Goal: Information Seeking & Learning: Learn about a topic

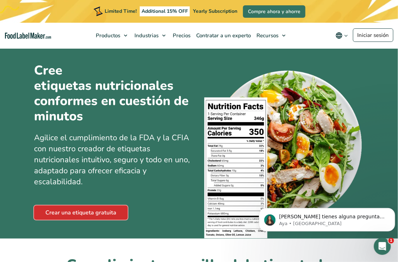
click at [100, 211] on link "Crear una etiqueta gratuita" at bounding box center [81, 212] width 94 height 14
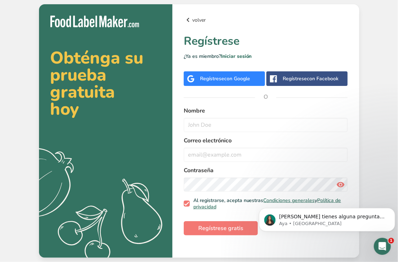
click at [190, 20] on icon at bounding box center [188, 19] width 9 height 13
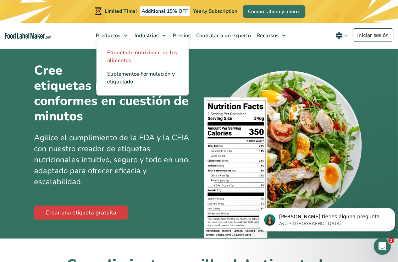
click at [114, 57] on span "Etiquetado nutricional de los alimentos" at bounding box center [142, 56] width 70 height 15
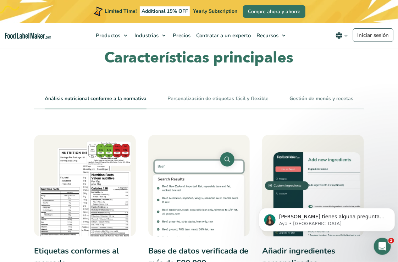
scroll to position [288, 0]
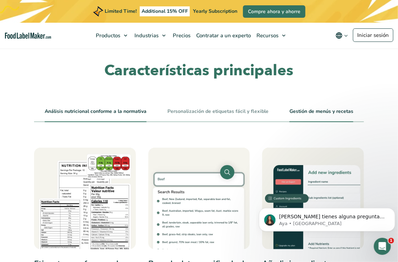
click at [311, 109] on link "Gestión de menús y recetas" at bounding box center [321, 112] width 64 height 6
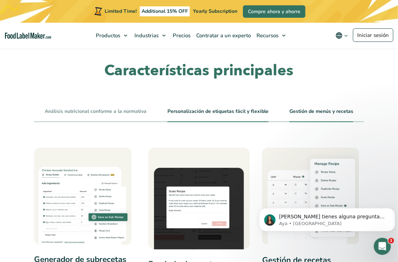
click at [249, 110] on link "Personalización de etiquetas fácil y flexible" at bounding box center [217, 112] width 101 height 6
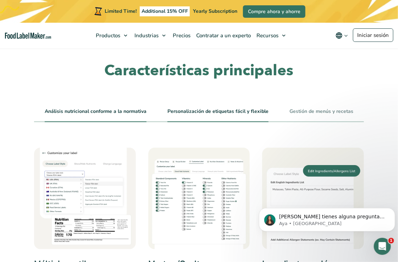
click at [120, 106] on li "Análisis nutricional conforme a la normativa" at bounding box center [96, 114] width 102 height 16
click at [123, 115] on li "Análisis nutricional conforme a la normativa" at bounding box center [96, 114] width 102 height 16
click at [124, 112] on link "Análisis nutricional conforme a la normativa" at bounding box center [96, 112] width 102 height 6
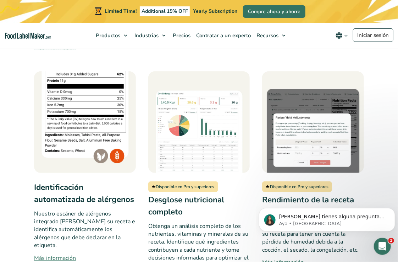
scroll to position [621, 0]
